Goal: Task Accomplishment & Management: Manage account settings

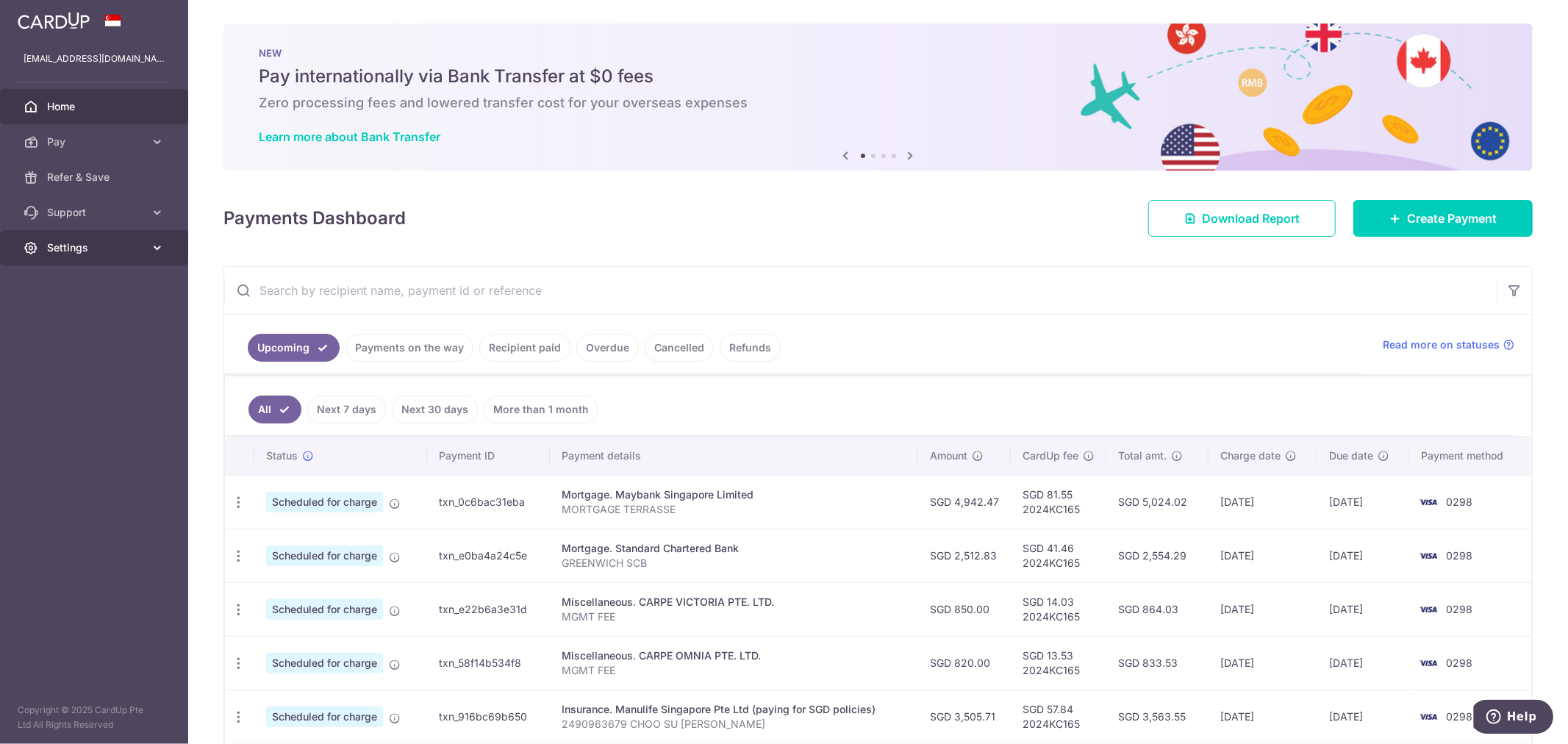
click at [69, 249] on span "Settings" at bounding box center [95, 247] width 97 height 14
click at [87, 320] on span "Logout" at bounding box center [95, 318] width 97 height 14
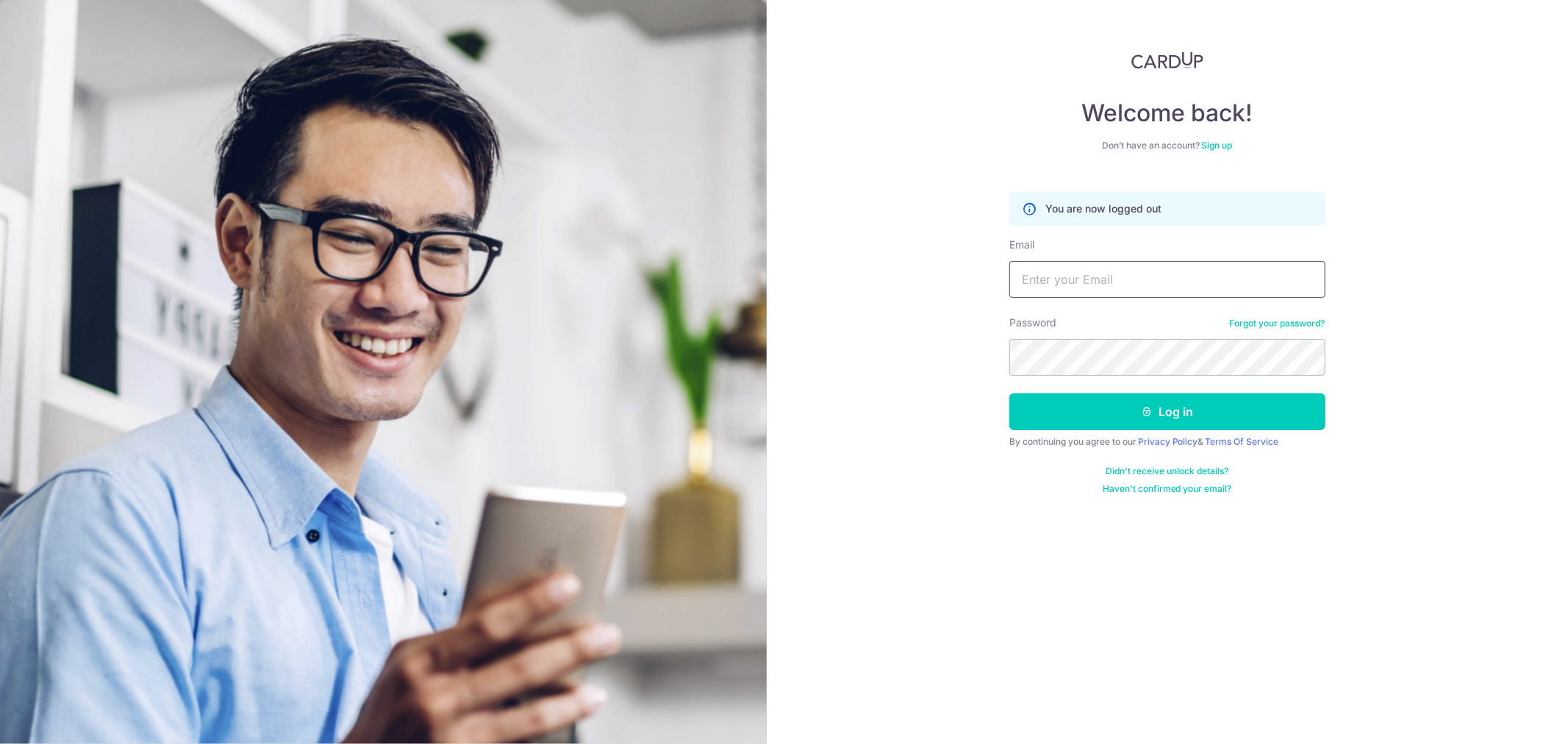
drag, startPoint x: 0, startPoint y: 0, endPoint x: 1134, endPoint y: 288, distance: 1170.0
click at [1134, 288] on input "Email" at bounding box center [1167, 279] width 316 height 37
type input "[EMAIL_ADDRESS][DOMAIN_NAME]"
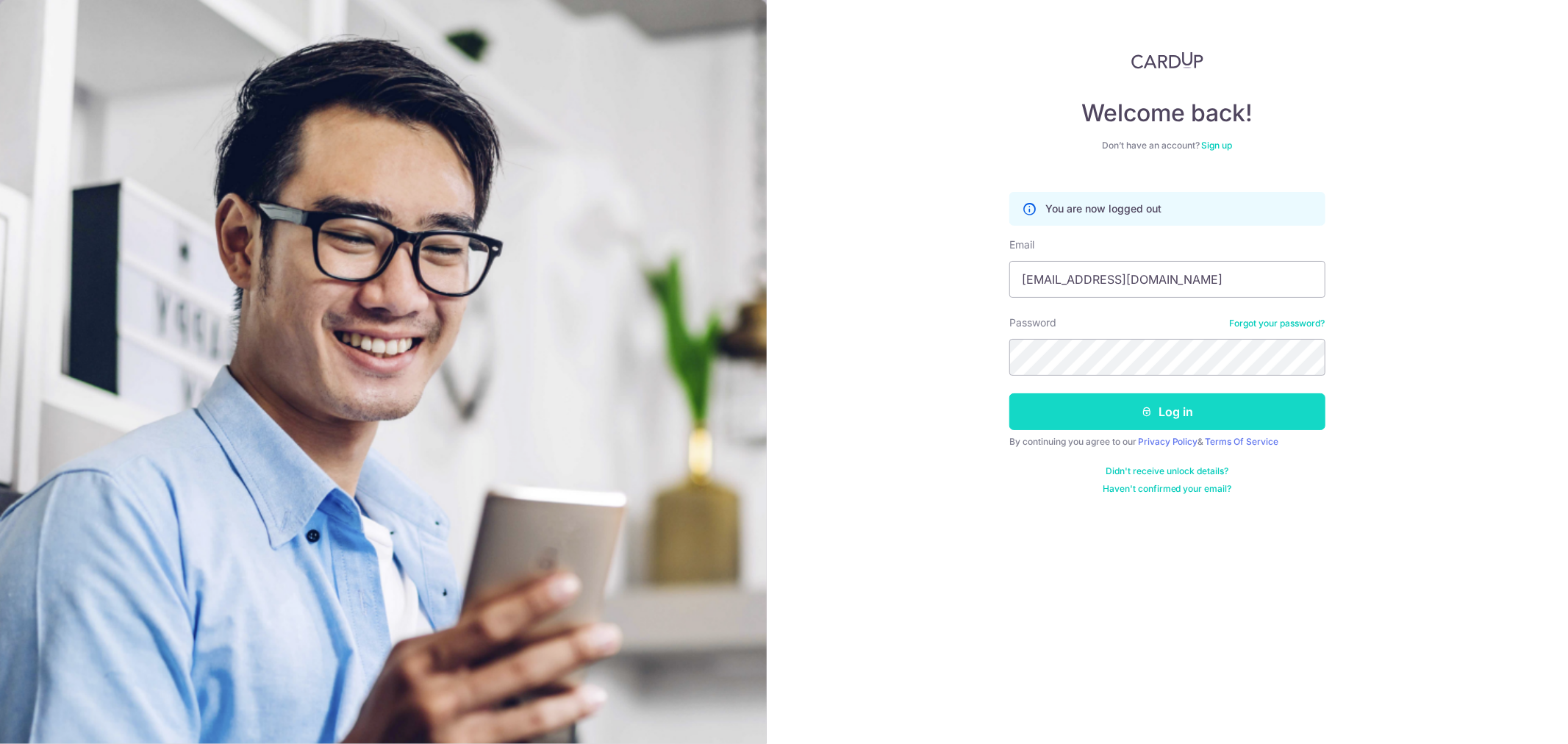
click at [1150, 414] on icon "submit" at bounding box center [1146, 412] width 12 height 12
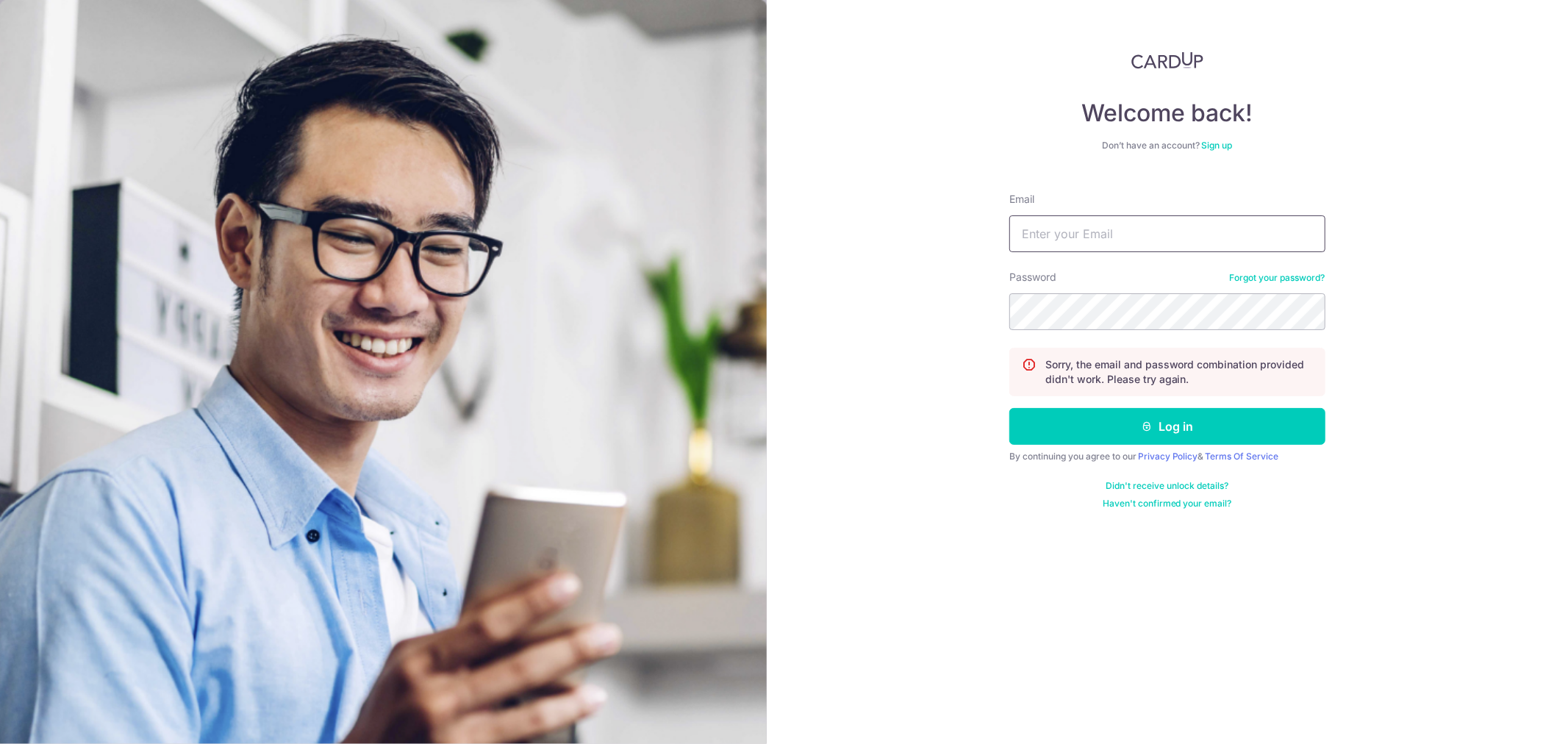
click at [1155, 229] on input "Email" at bounding box center [1167, 234] width 316 height 37
type input "[EMAIL_ADDRESS][DOMAIN_NAME]"
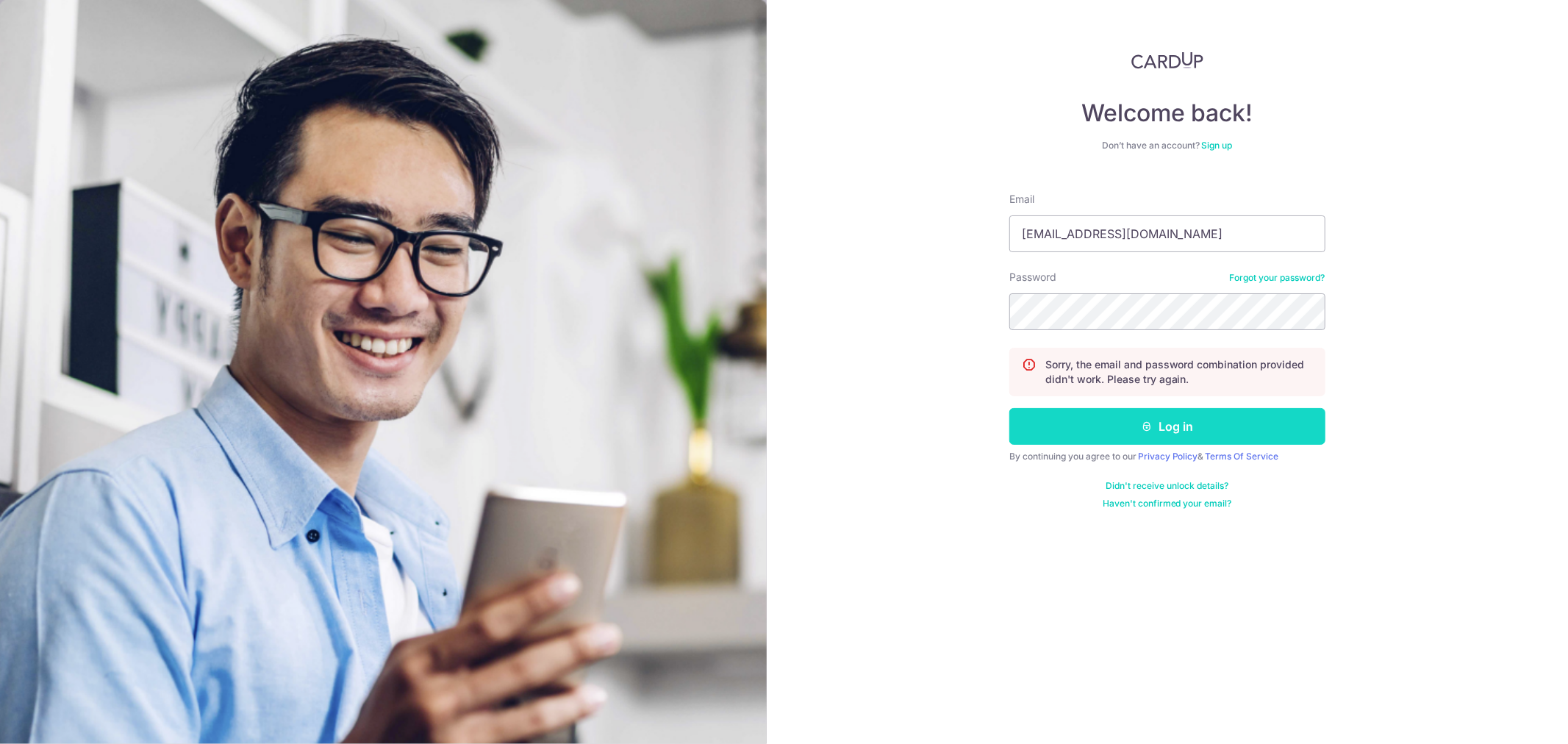
click at [1180, 423] on button "Log in" at bounding box center [1167, 427] width 316 height 37
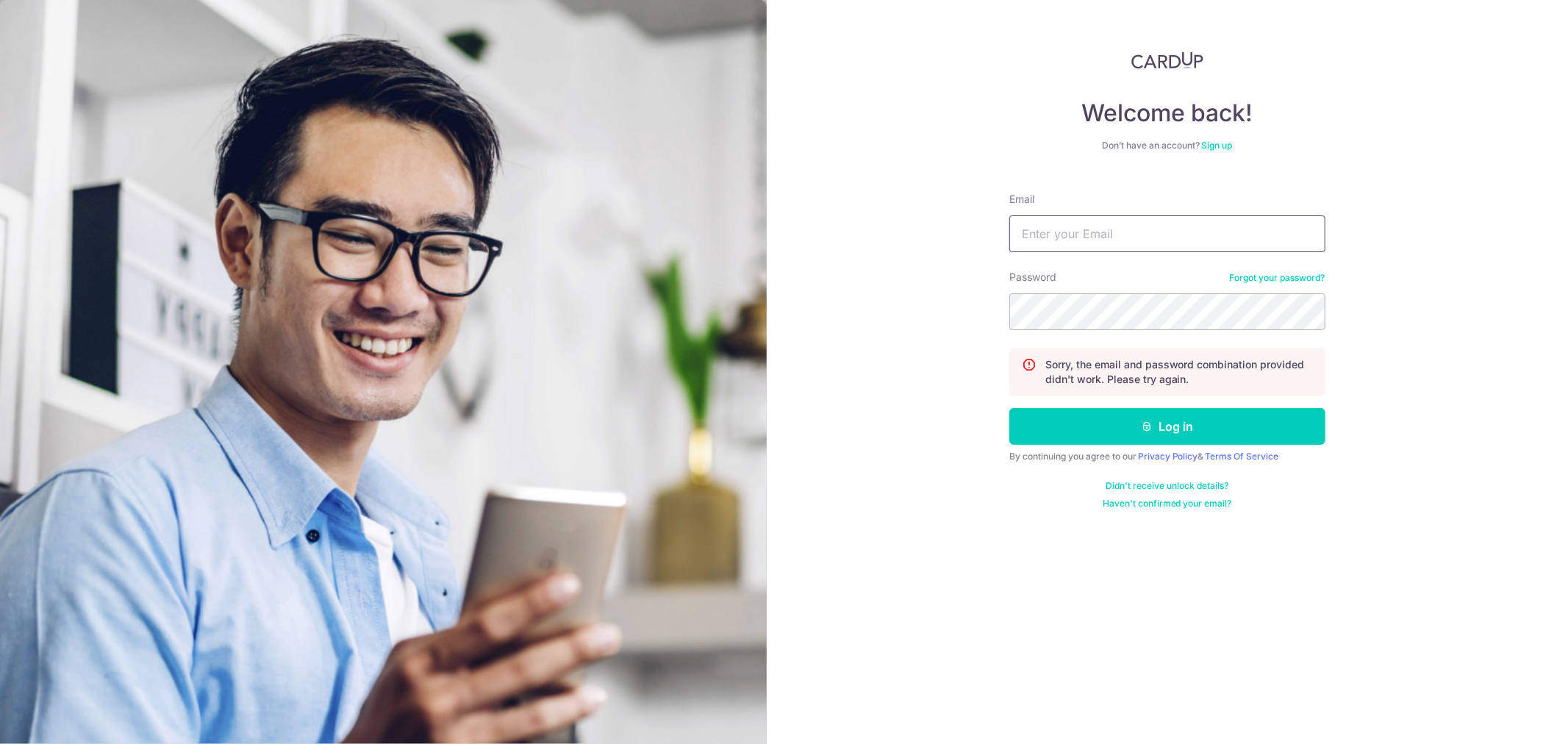
click at [1066, 235] on input "Email" at bounding box center [1167, 234] width 316 height 37
drag, startPoint x: 1230, startPoint y: 243, endPoint x: 1177, endPoint y: 240, distance: 53.1
click at [1177, 240] on input "gemerald4200@gmail.com Bain1820!" at bounding box center [1167, 234] width 316 height 37
type input "[EMAIL_ADDRESS][DOMAIN_NAME]"
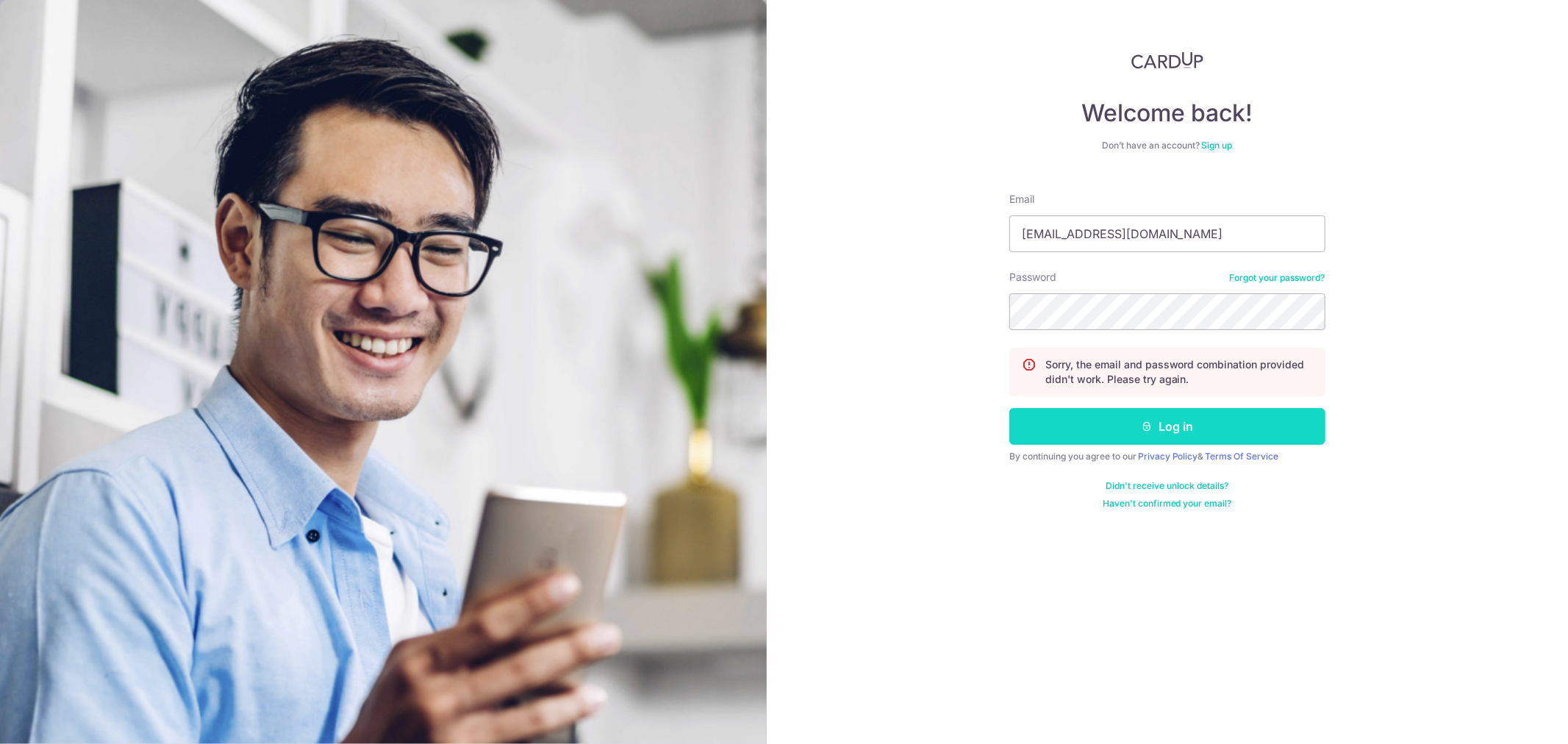
click at [1188, 422] on button "Log in" at bounding box center [1167, 427] width 316 height 37
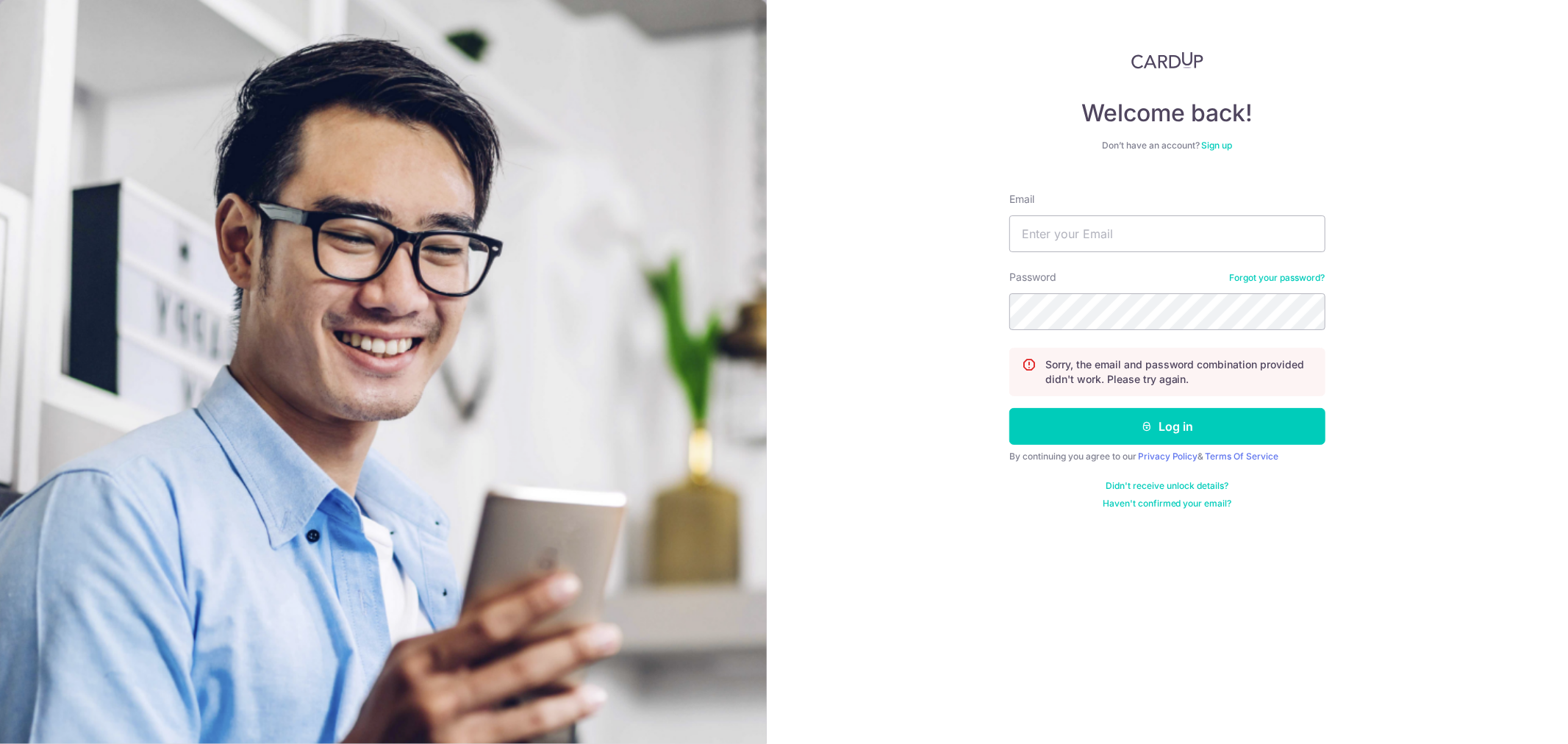
click at [1291, 273] on link "Forgot your password?" at bounding box center [1277, 278] width 95 height 12
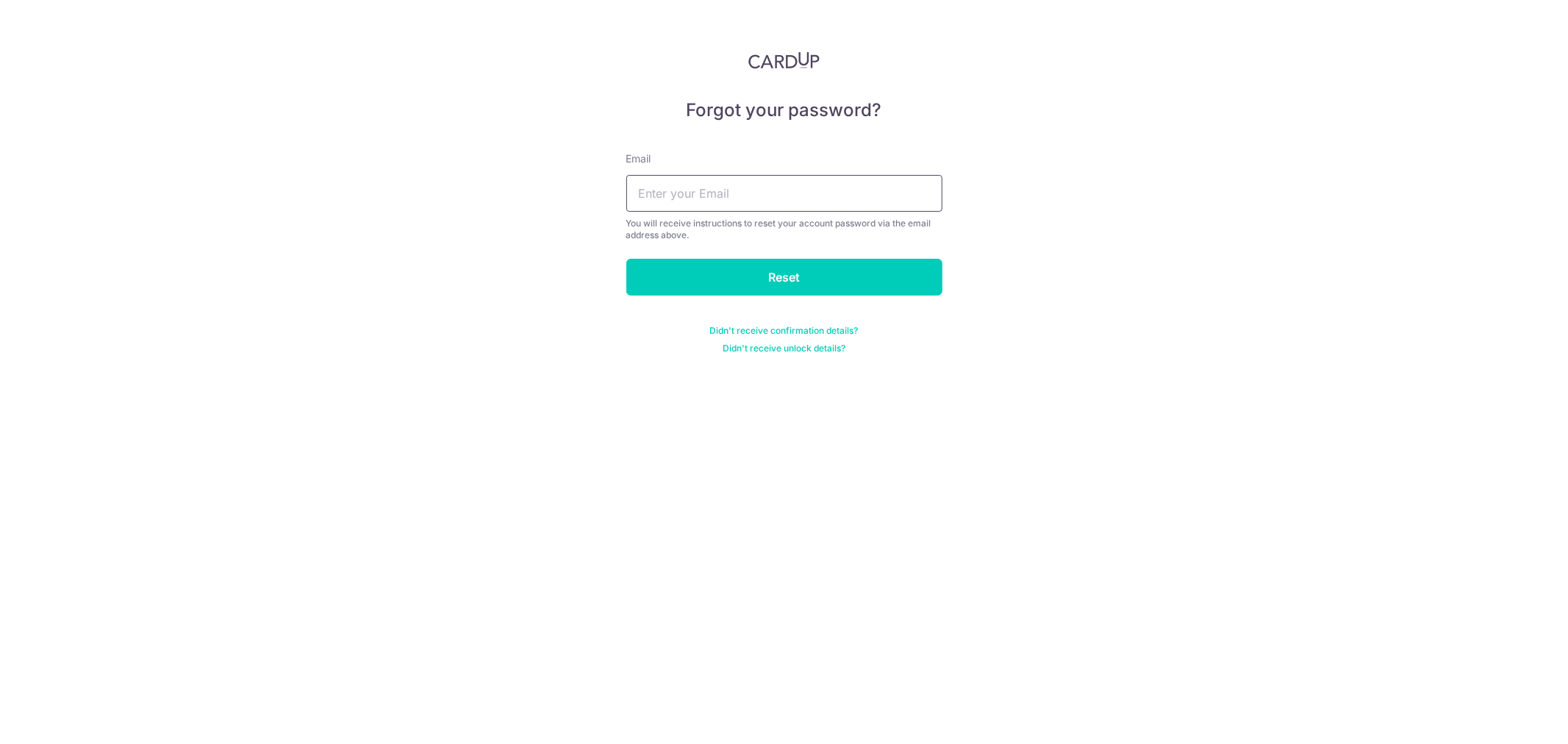
click at [695, 207] on input "text" at bounding box center [784, 193] width 316 height 37
type input "[EMAIL_ADDRESS][DOMAIN_NAME]"
click at [760, 270] on input "Reset" at bounding box center [784, 278] width 316 height 37
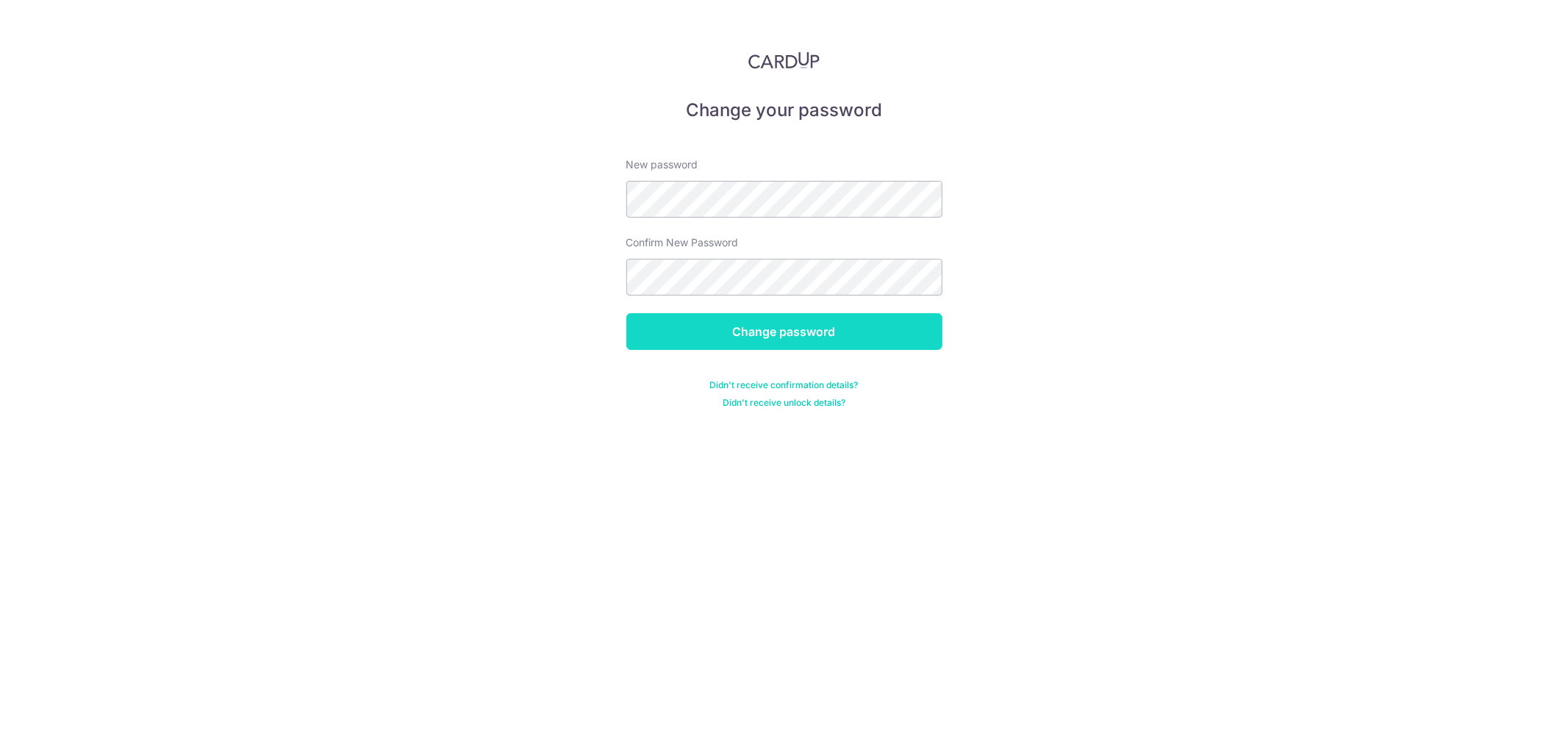
click at [773, 332] on input "Change password" at bounding box center [784, 332] width 316 height 37
